Goal: Information Seeking & Learning: Find specific fact

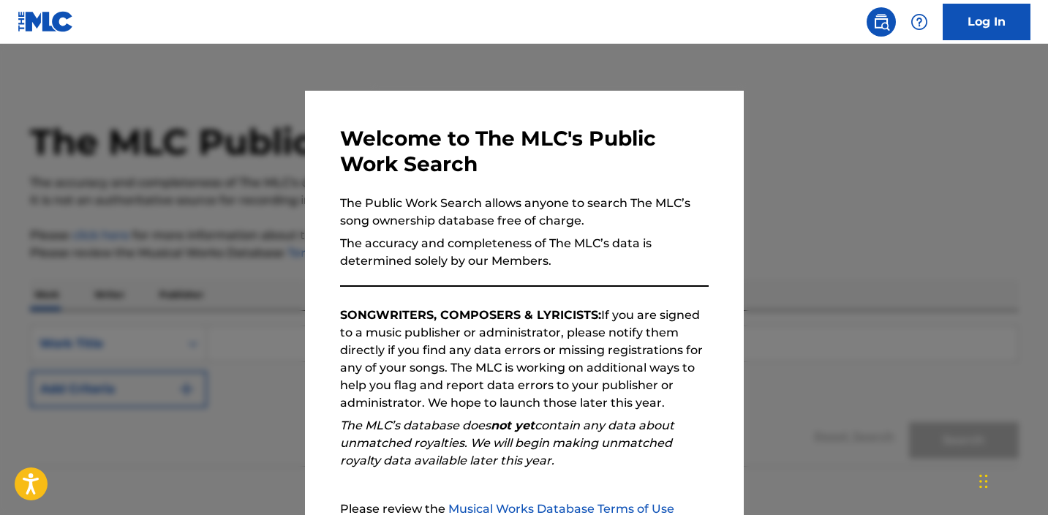
scroll to position [154, 0]
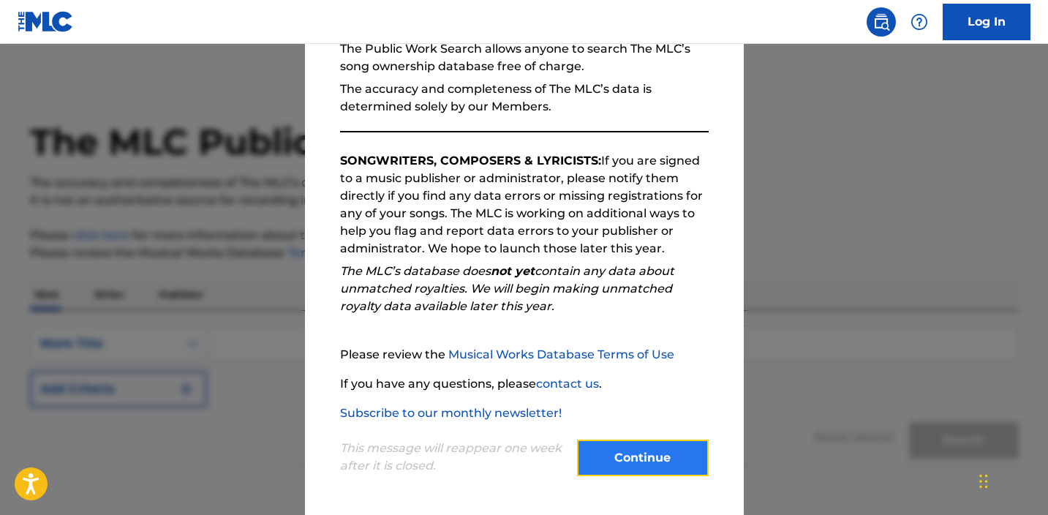
click at [640, 464] on button "Continue" at bounding box center [643, 458] width 132 height 37
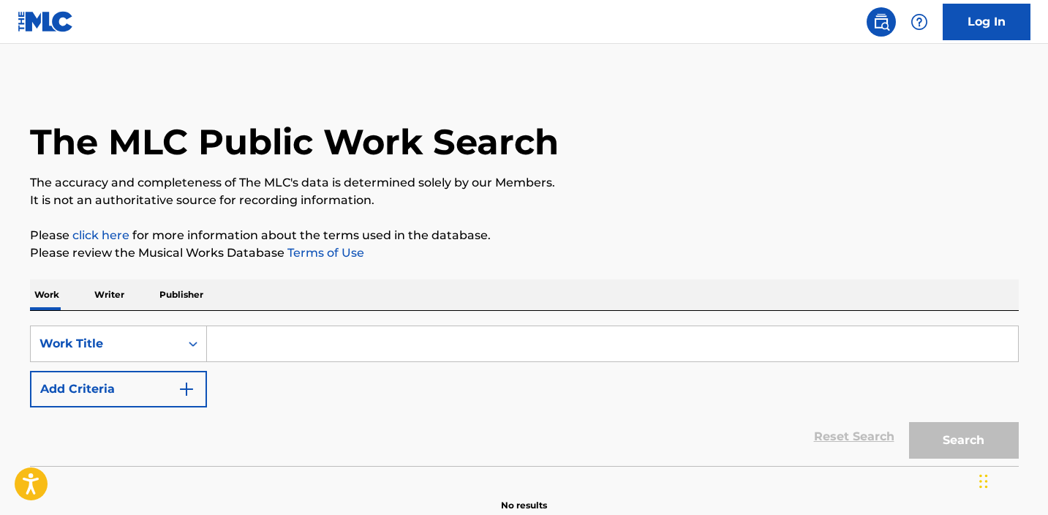
click at [233, 339] on input "Search Form" at bounding box center [612, 343] width 811 height 35
paste input "Smack That"
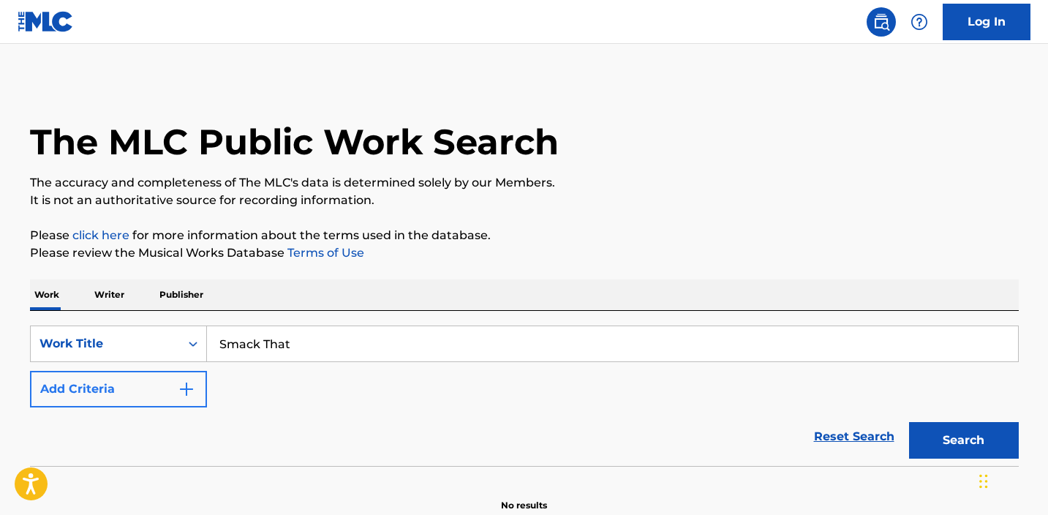
type input "Smack That"
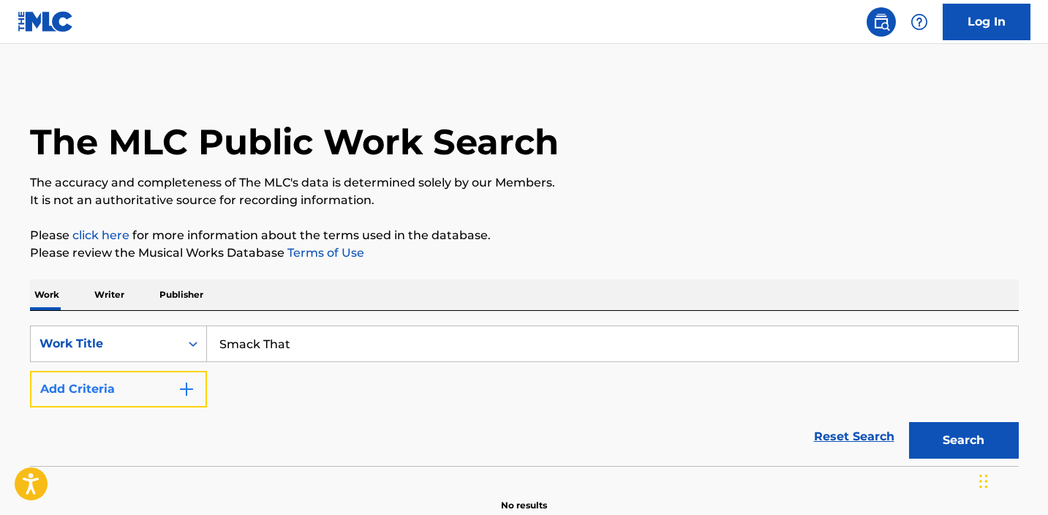
click at [187, 392] on img "Search Form" at bounding box center [187, 389] width 18 height 18
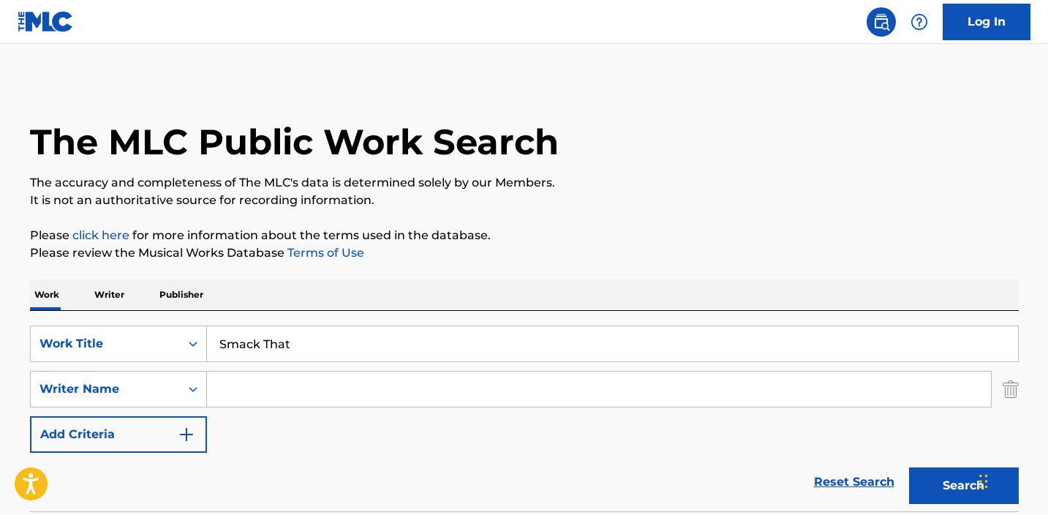
click at [305, 388] on input "Search Form" at bounding box center [599, 389] width 784 height 35
paste input "[PERSON_NAME]"
type input "[PERSON_NAME]"
click at [325, 426] on div "SearchWithCriteria9338d8c9-9780-42d3-a5ff-016b248c2dc3 Work Title Smack That Se…" at bounding box center [524, 389] width 989 height 127
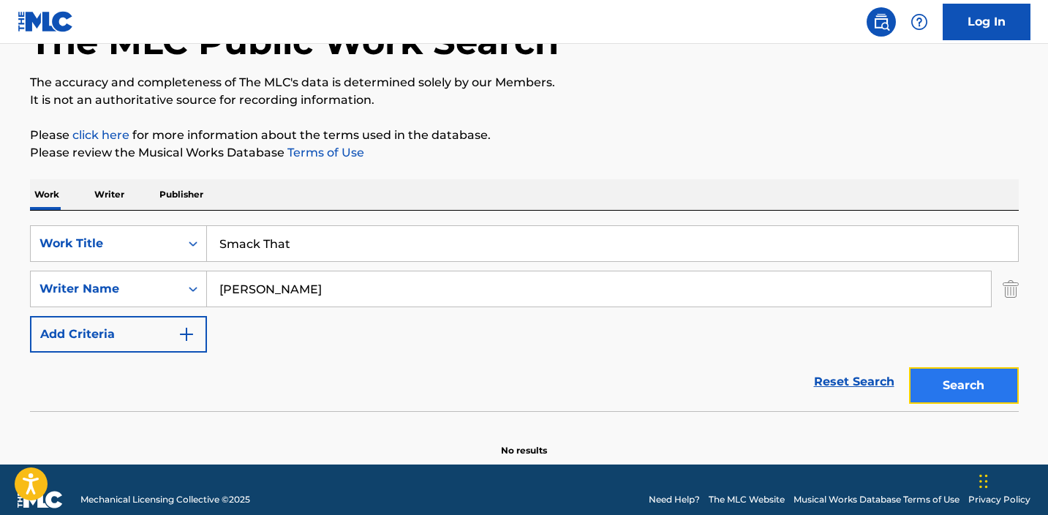
click at [946, 377] on button "Search" at bounding box center [964, 385] width 110 height 37
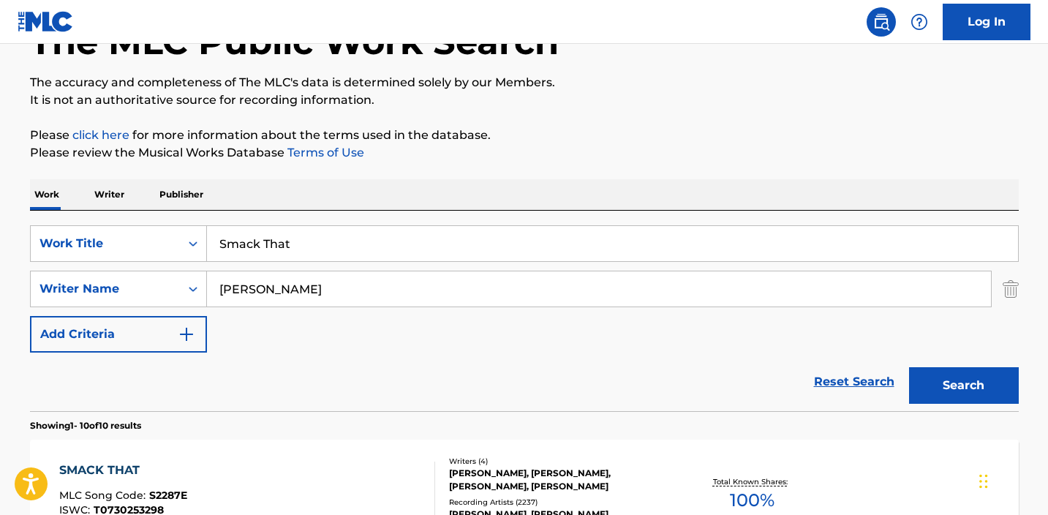
click at [626, 328] on div "SearchWithCriteria9338d8c9-9780-42d3-a5ff-016b248c2dc3 Work Title Smack That Se…" at bounding box center [524, 288] width 989 height 127
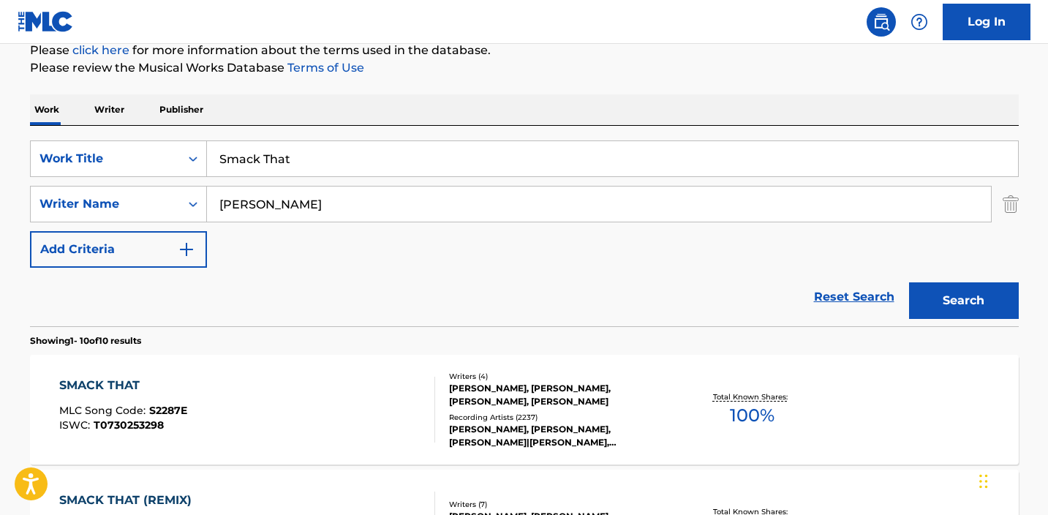
scroll to position [257, 0]
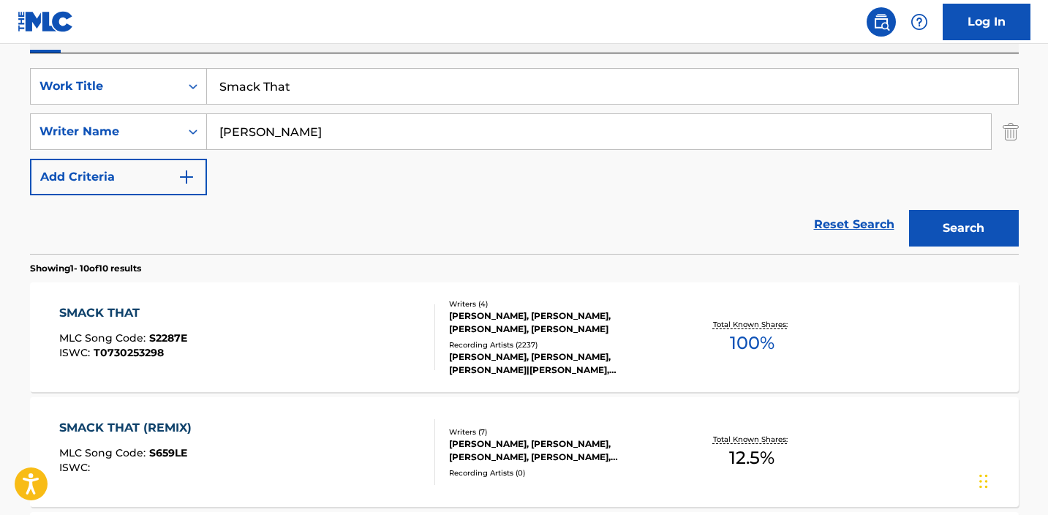
click at [140, 318] on div "SMACK THAT" at bounding box center [123, 313] width 128 height 18
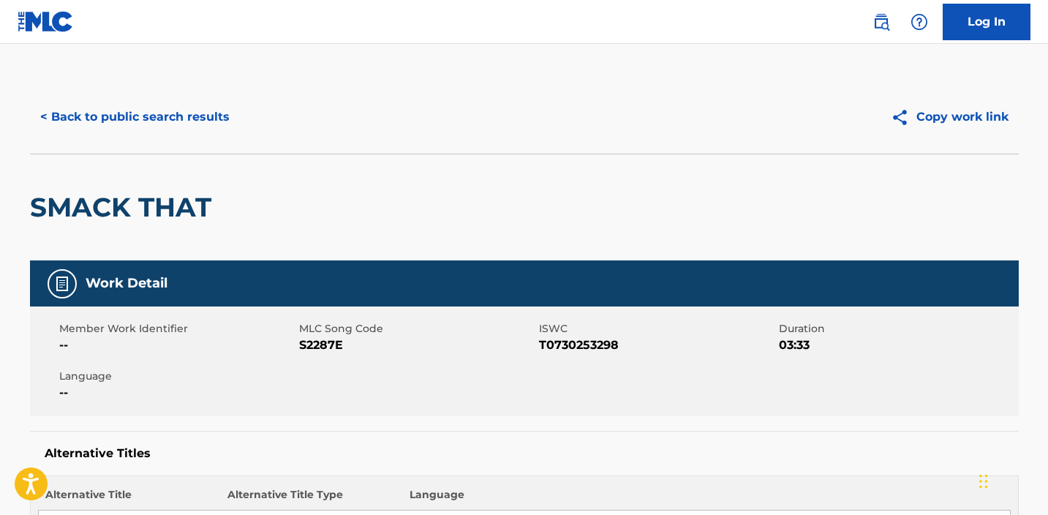
click at [277, 248] on div "SMACK THAT" at bounding box center [524, 207] width 989 height 107
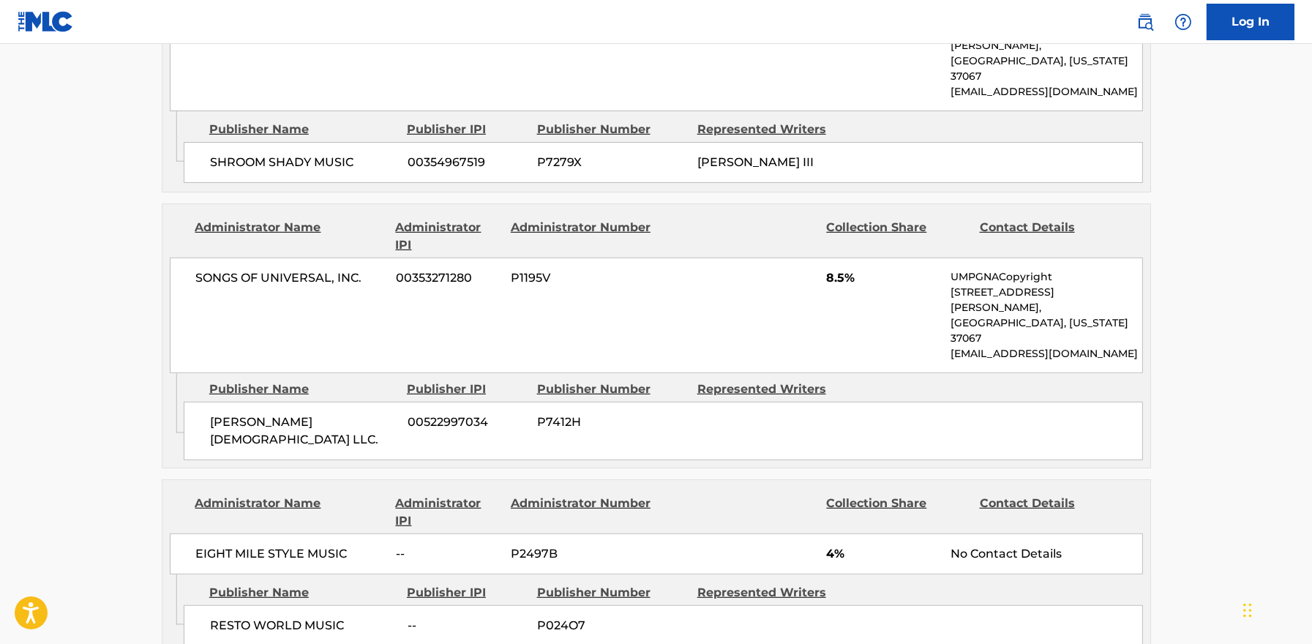
scroll to position [1842, 0]
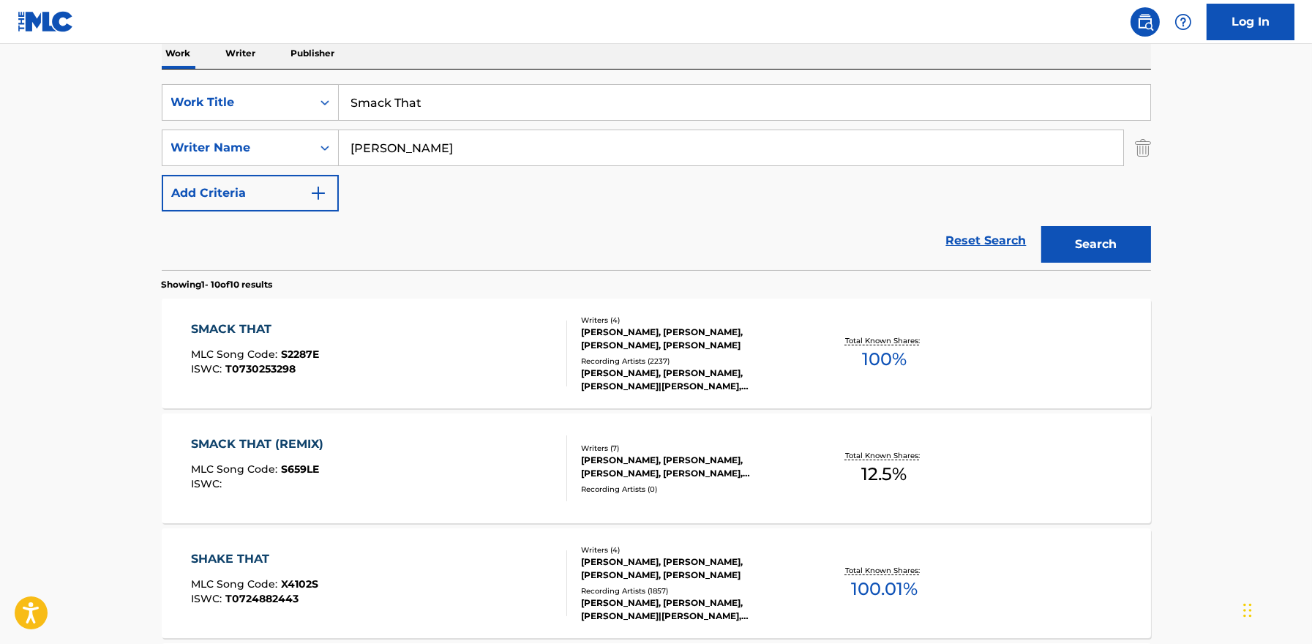
scroll to position [91, 0]
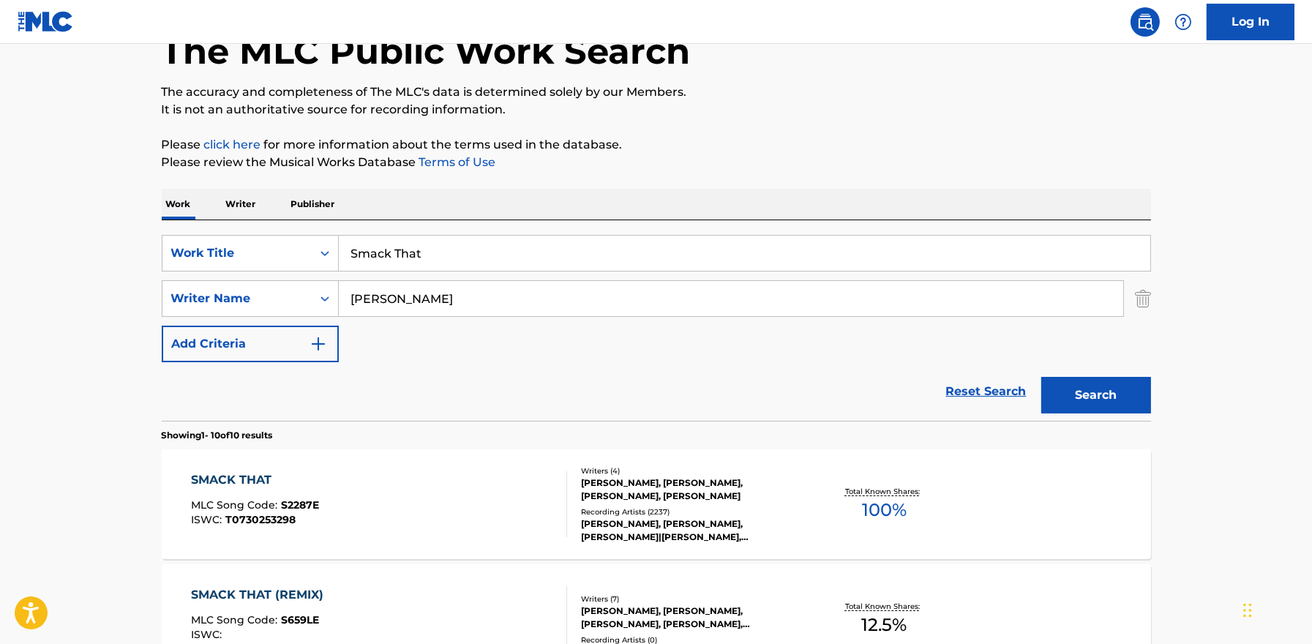
click at [415, 241] on input "Smack That" at bounding box center [744, 253] width 811 height 35
paste input "Lonely"
type input "Lonely"
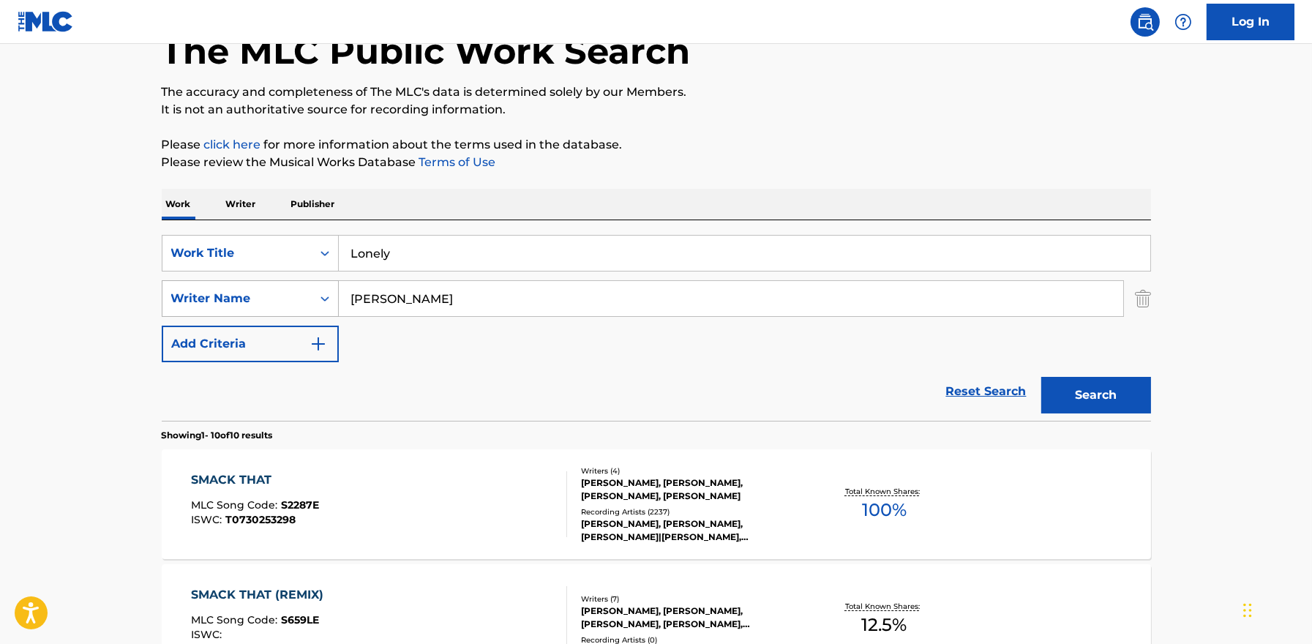
drag, startPoint x: 445, startPoint y: 301, endPoint x: 293, endPoint y: 296, distance: 153.0
click at [293, 296] on div "SearchWithCriteria4876bf1b-a97e-4dd3-a317-8fa20ba594c9 Writer Name [PERSON_NAME]" at bounding box center [656, 298] width 989 height 37
paste input "Thiam"
type input "Thiam"
click at [1041, 377] on button "Search" at bounding box center [1096, 395] width 110 height 37
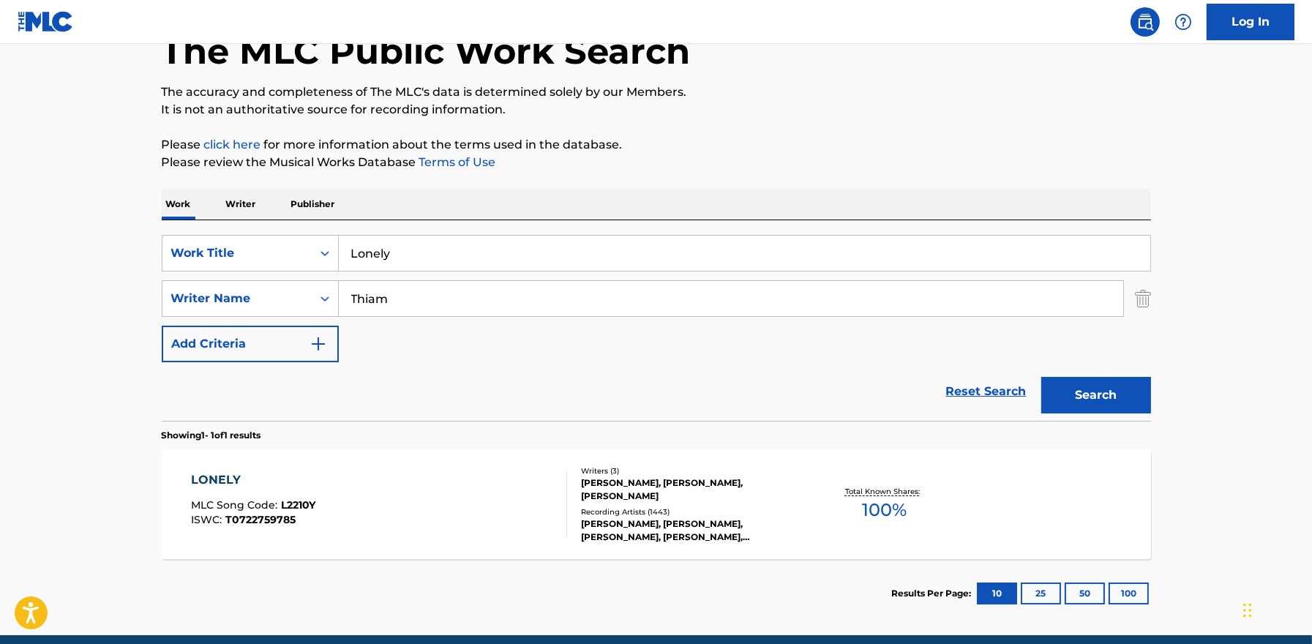
scroll to position [151, 0]
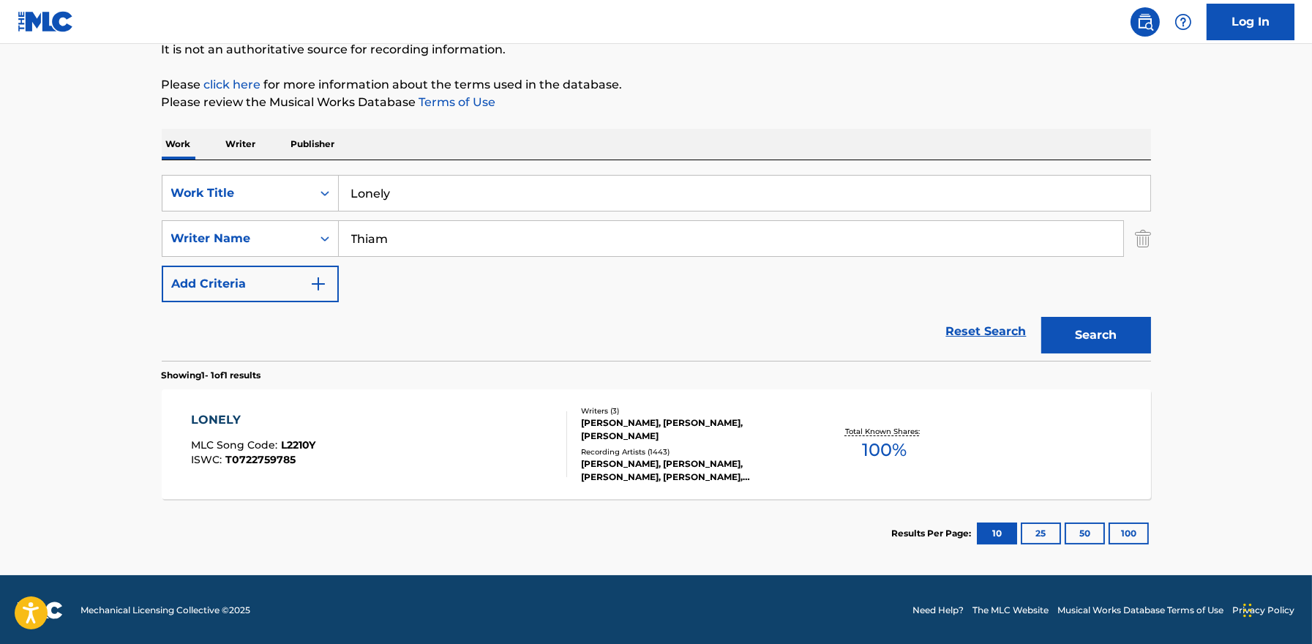
click at [222, 411] on div "LONELY" at bounding box center [253, 420] width 124 height 18
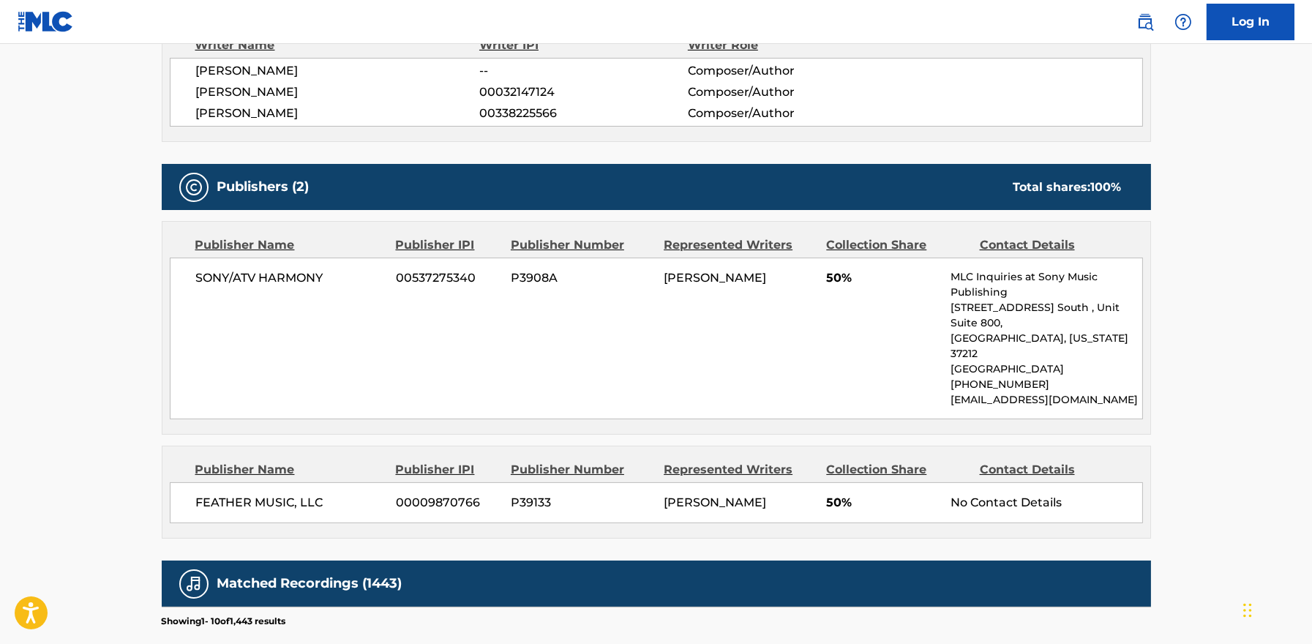
scroll to position [648, 0]
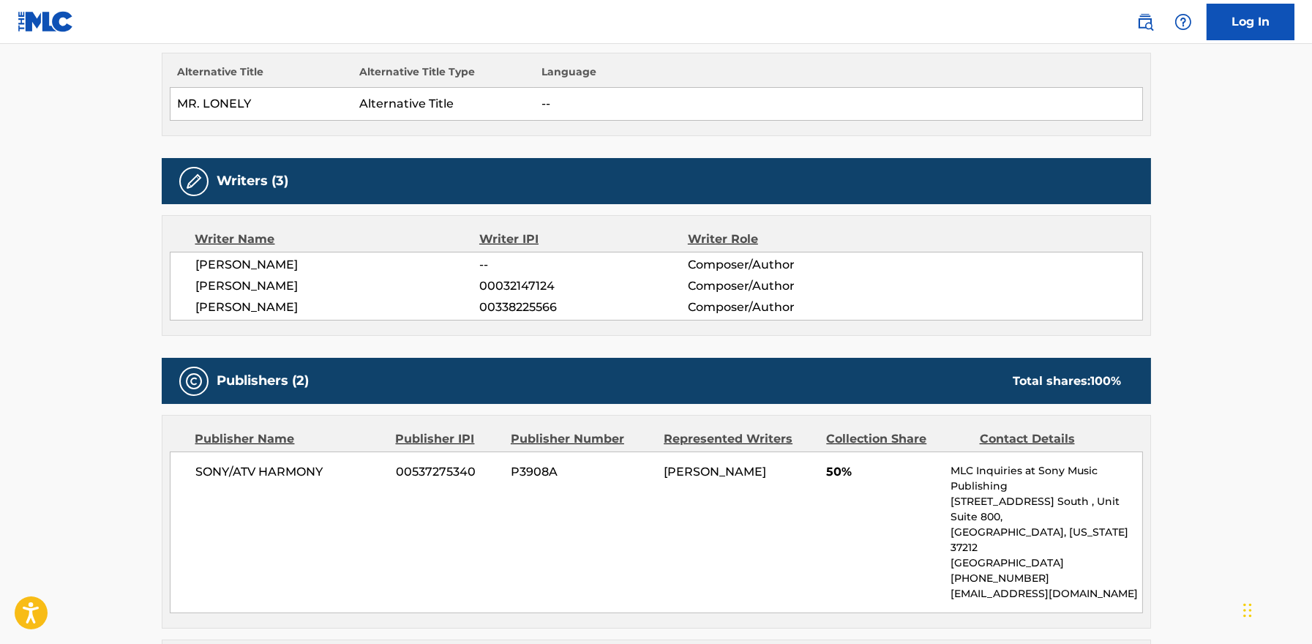
scroll to position [151, 0]
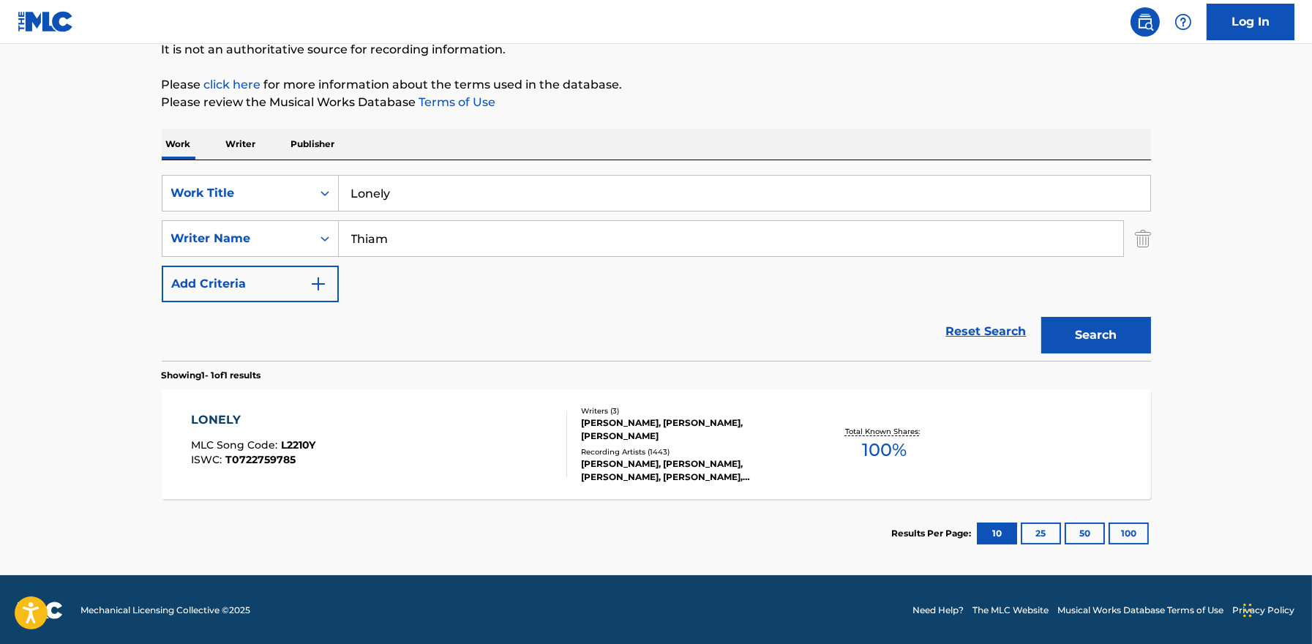
click at [448, 227] on input "Thiam" at bounding box center [731, 238] width 784 height 35
drag, startPoint x: 474, startPoint y: 192, endPoint x: 314, endPoint y: 188, distance: 160.3
click at [314, 188] on div "SearchWithCriteria9338d8c9-9780-42d3-a5ff-016b248c2dc3 Work Title Lonely" at bounding box center [656, 193] width 989 height 37
type input "Don't Matter"
click at [1041, 317] on button "Search" at bounding box center [1096, 335] width 110 height 37
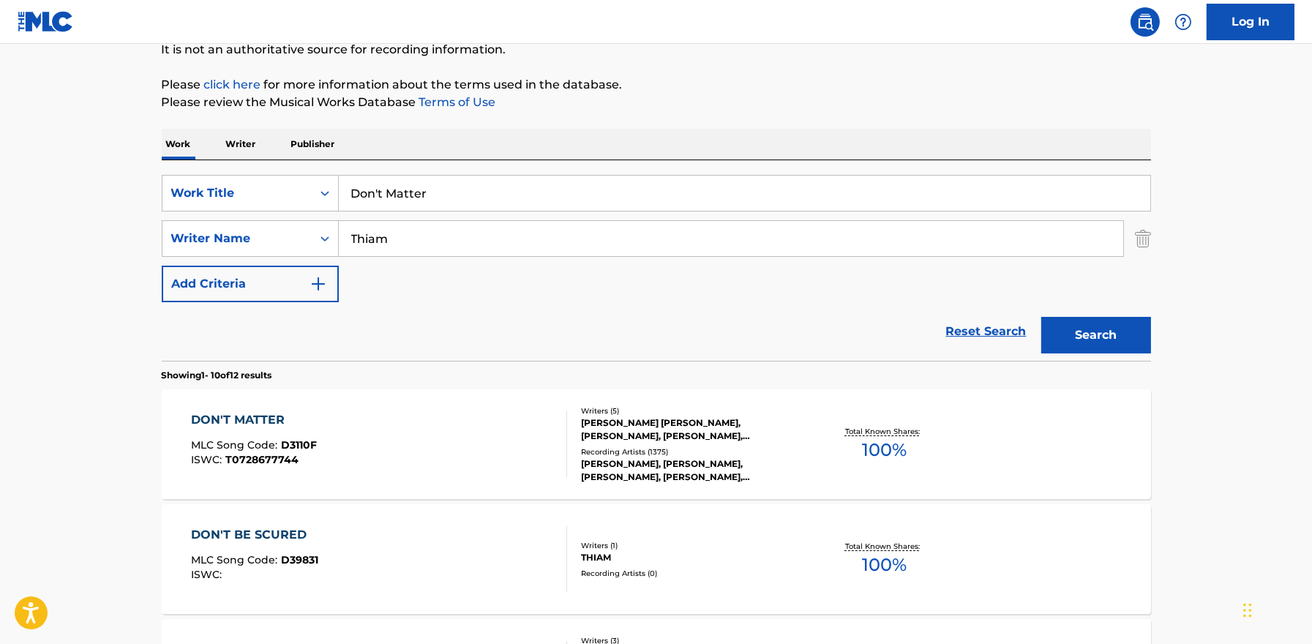
scroll to position [260, 0]
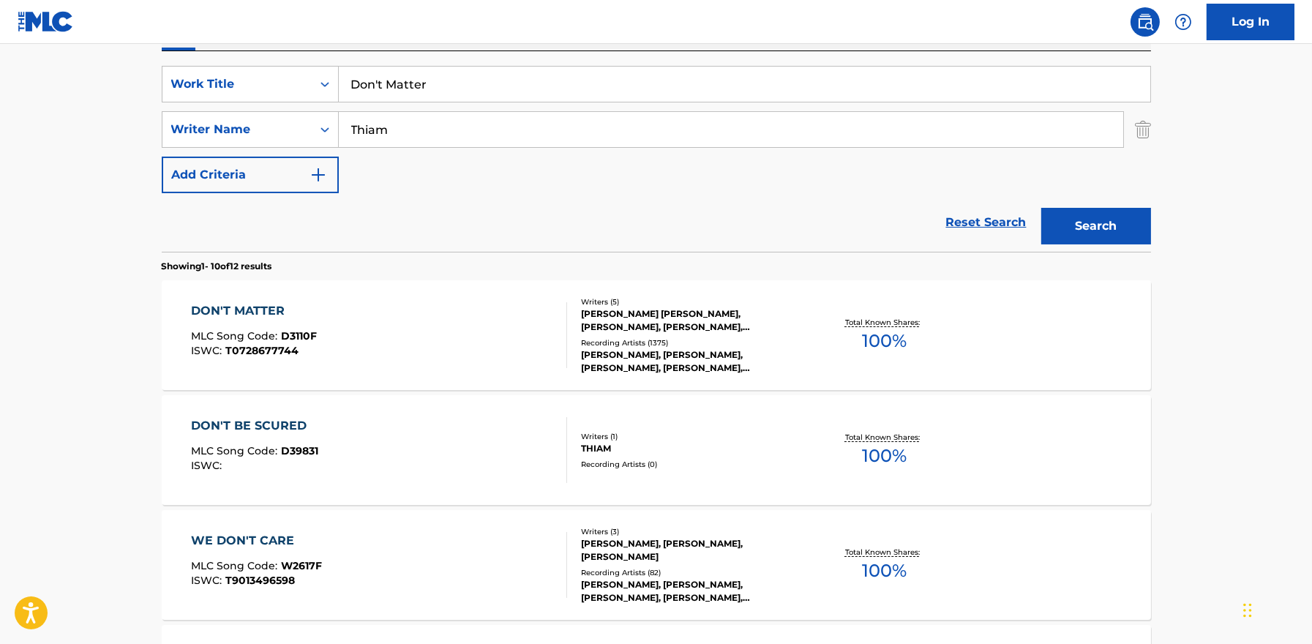
click at [275, 304] on div "DON'T MATTER" at bounding box center [254, 311] width 126 height 18
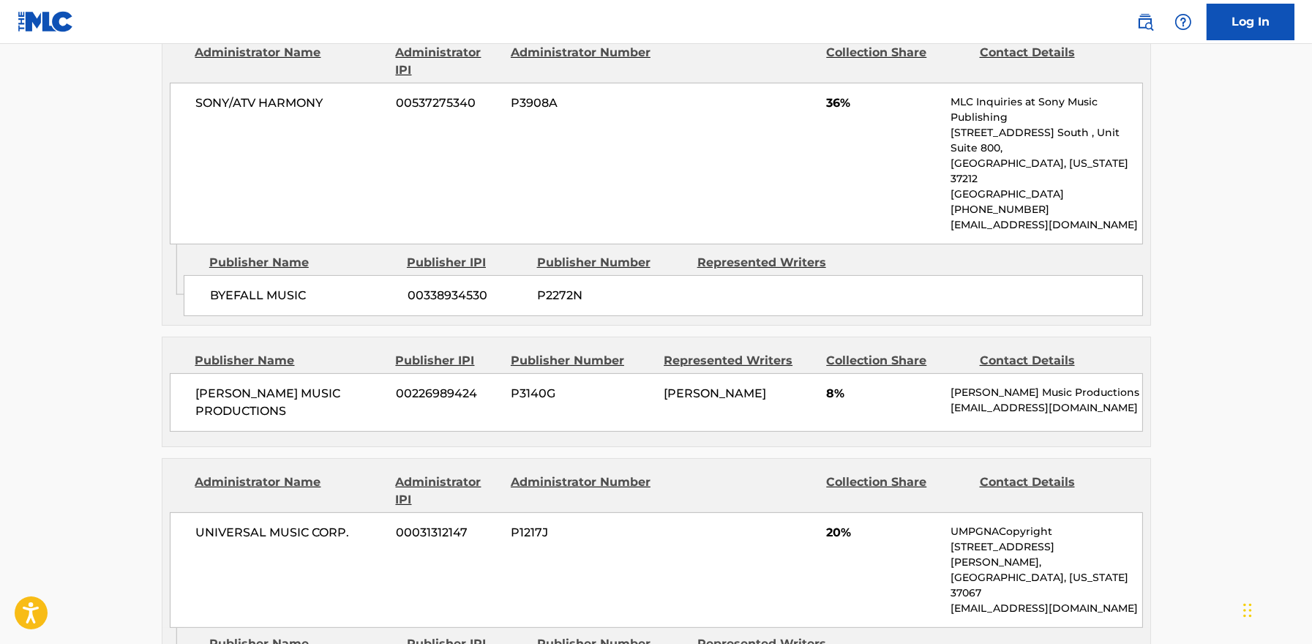
scroll to position [1069, 0]
